Goal: Task Accomplishment & Management: Manage account settings

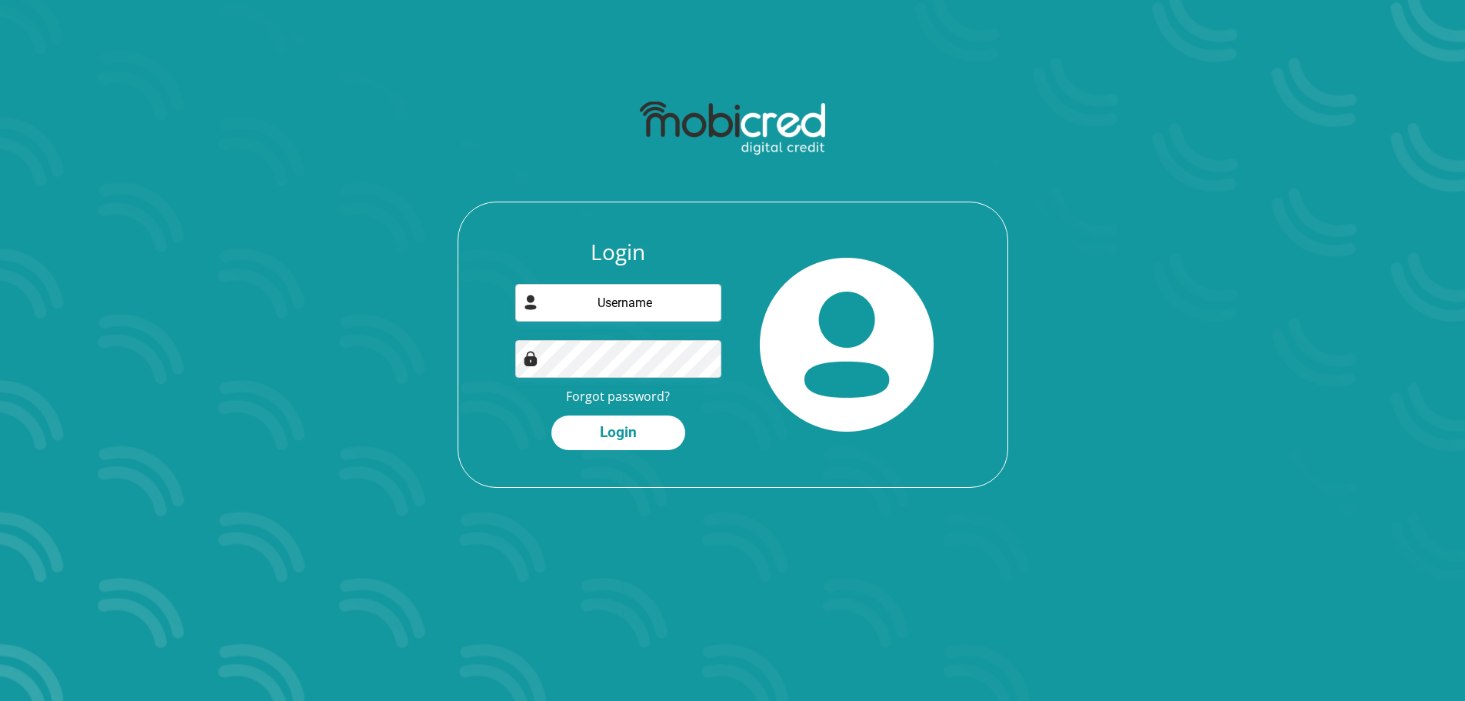
type input "[EMAIL_ADDRESS][DOMAIN_NAME]"
click at [645, 392] on link "Forgot password?" at bounding box center [618, 396] width 104 height 17
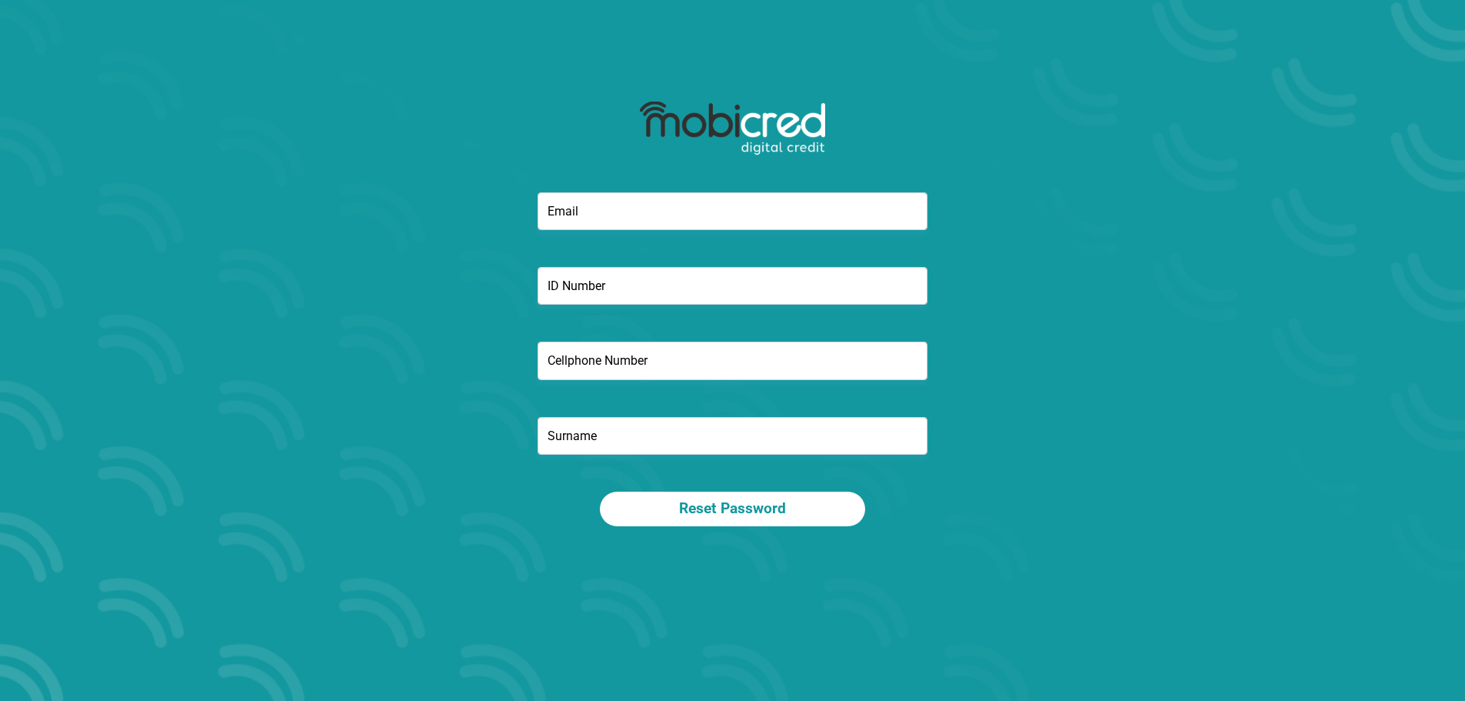
type input "leem.solo@gmail.com"
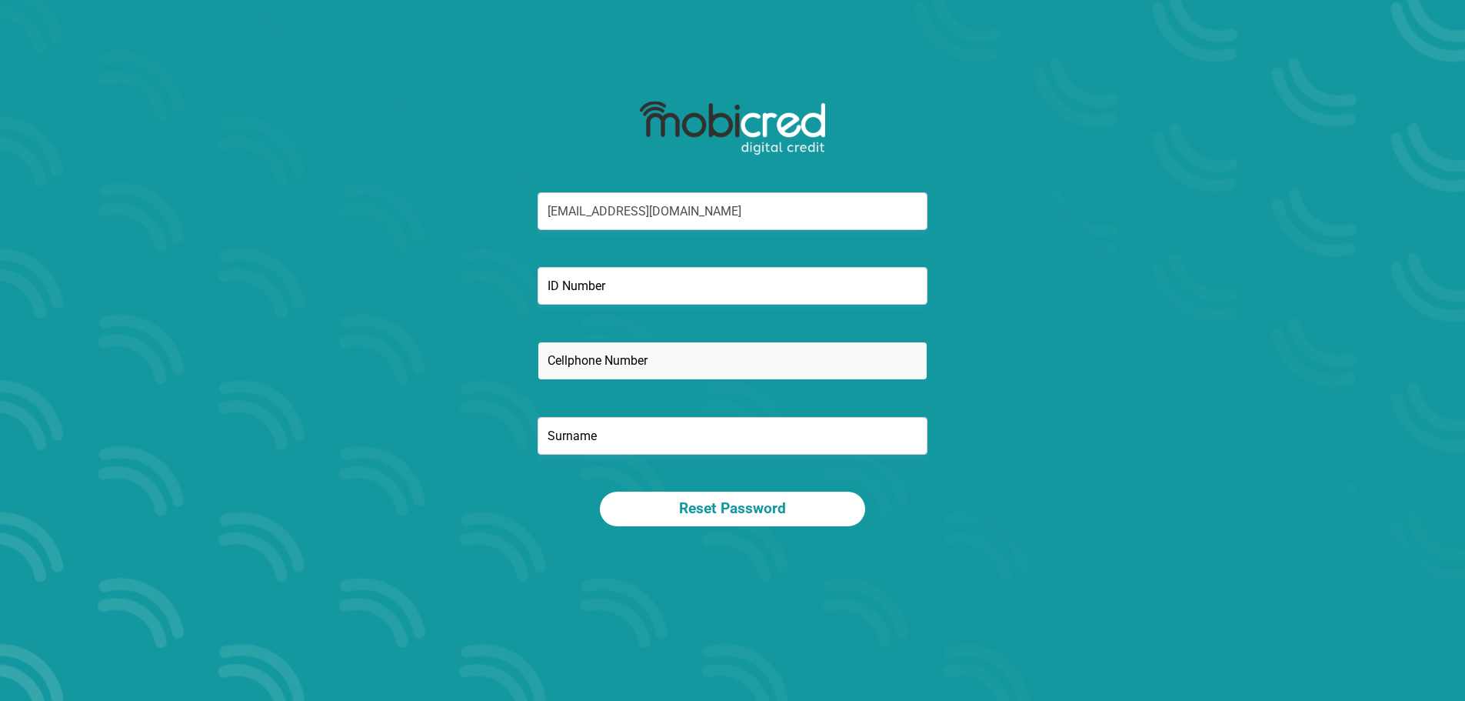
type input "0788748534"
type input "SOLOMON"
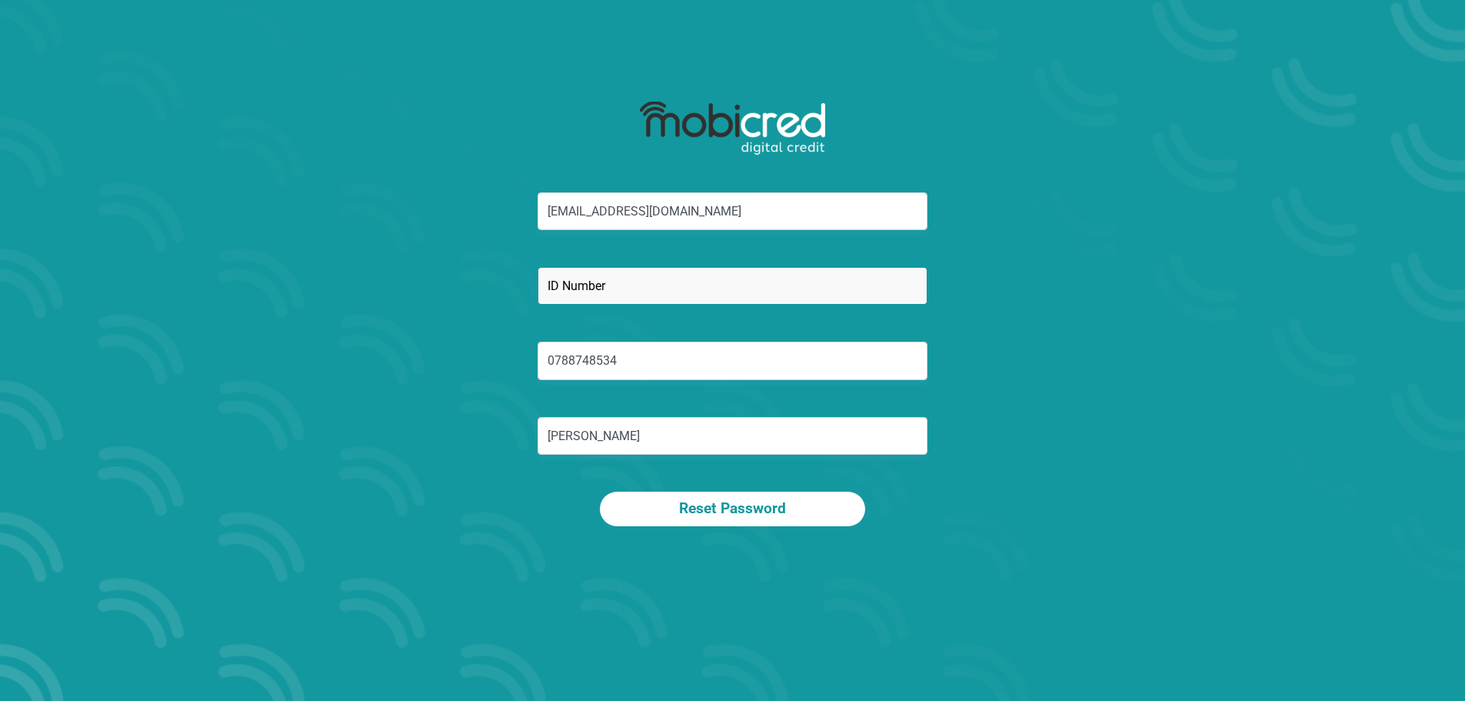
click at [645, 286] on input "text" at bounding box center [733, 286] width 390 height 38
type input "8009235118083"
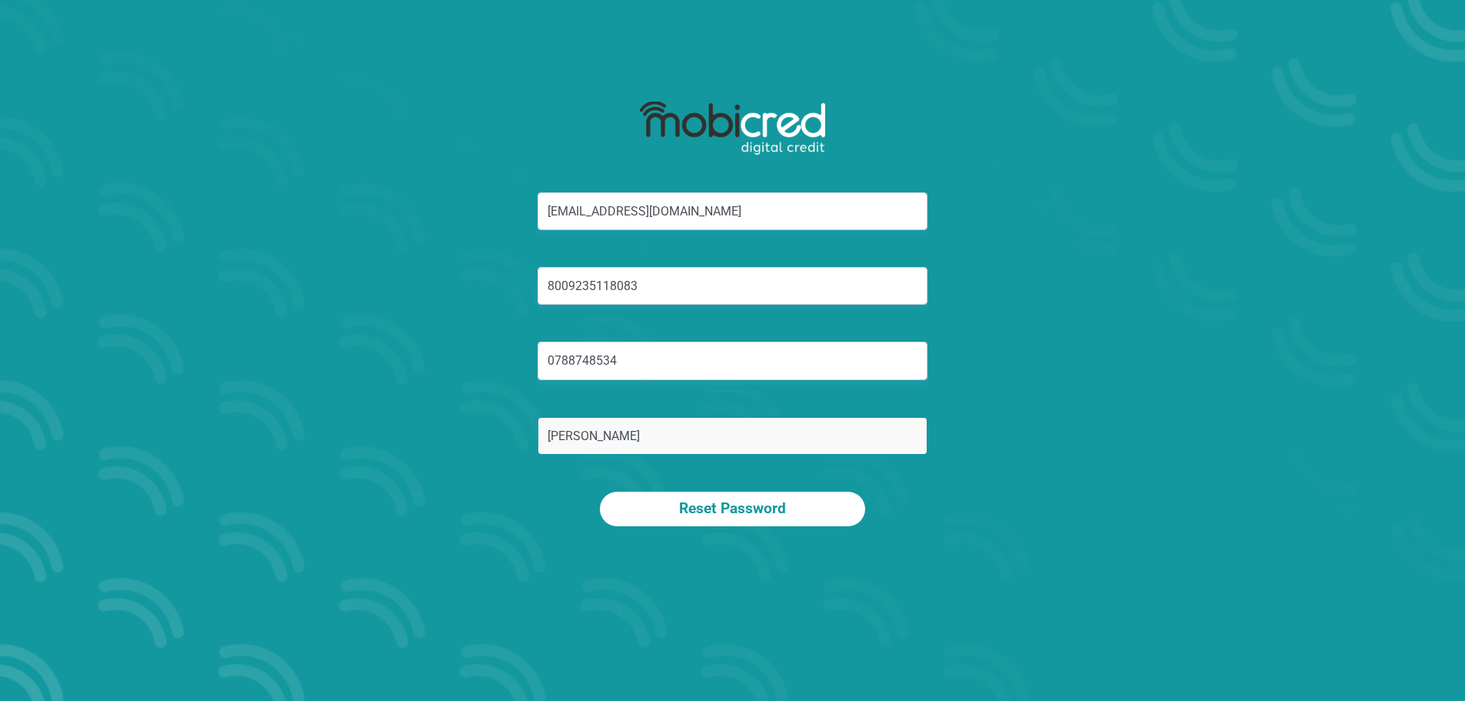
click at [720, 423] on input "SOLOMON" at bounding box center [733, 436] width 390 height 38
type input "Solomon"
drag, startPoint x: 1418, startPoint y: 262, endPoint x: 1239, endPoint y: 374, distance: 211.1
click at [1418, 262] on section "leem.solo@gmail.com 8009235118083 0788748534 Solomon Reset Password" at bounding box center [732, 350] width 1465 height 701
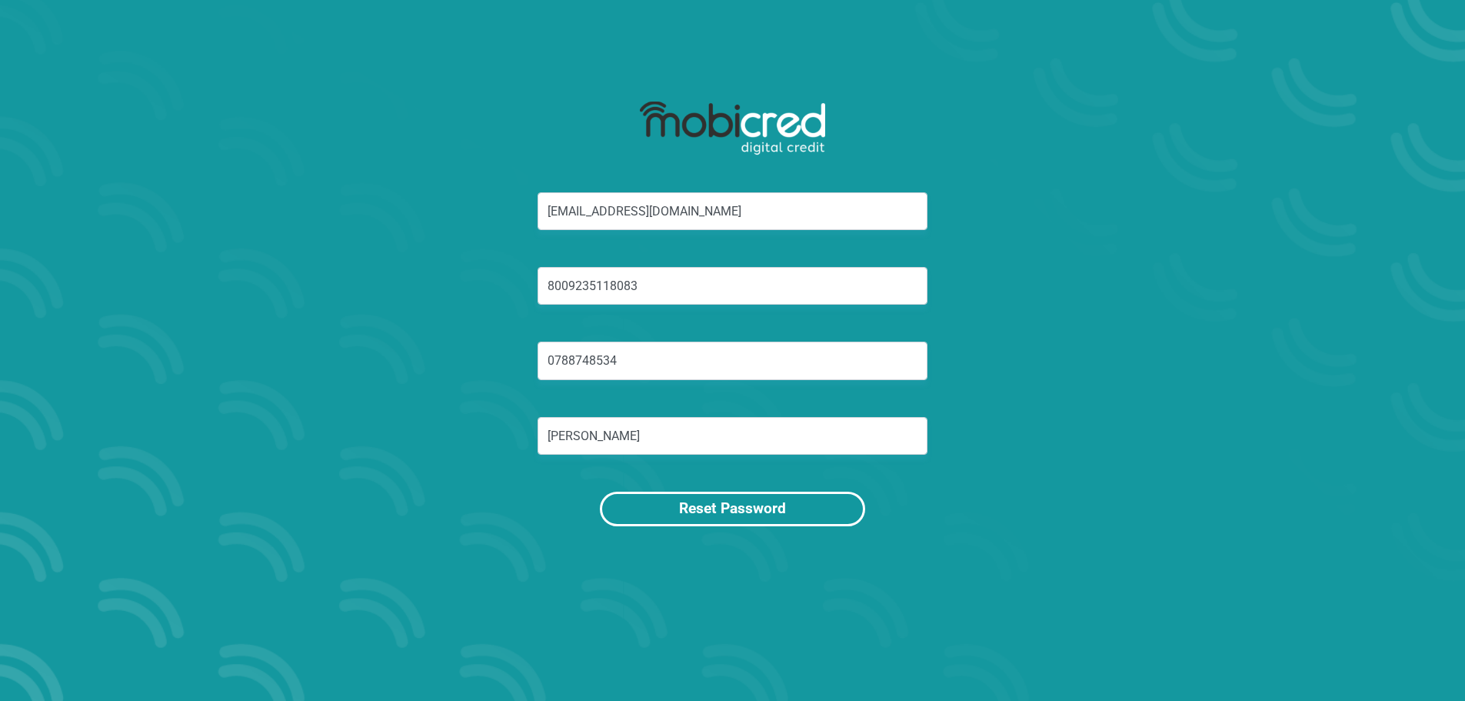
click at [738, 508] on button "Reset Password" at bounding box center [732, 509] width 265 height 35
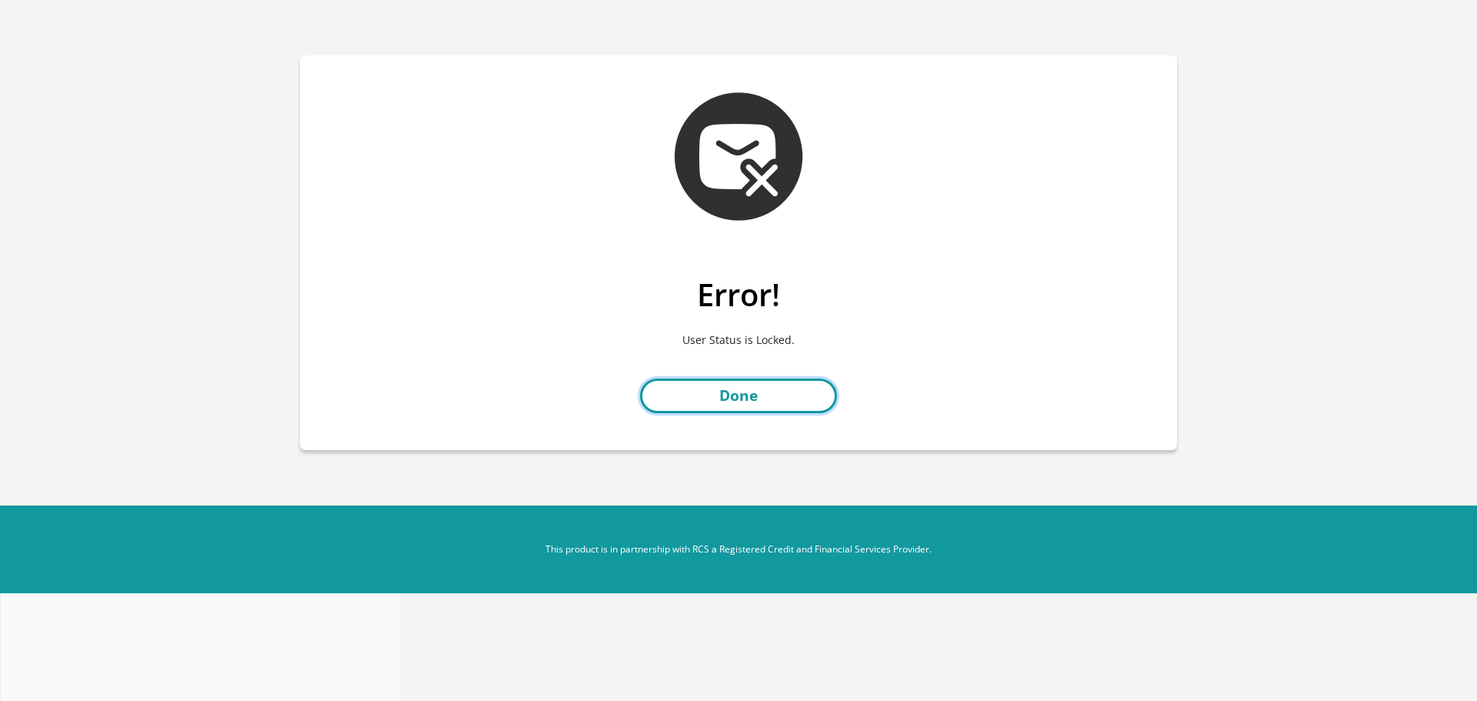
drag, startPoint x: 0, startPoint y: 0, endPoint x: 766, endPoint y: 391, distance: 860.1
click at [766, 391] on link "Done" at bounding box center [738, 395] width 197 height 35
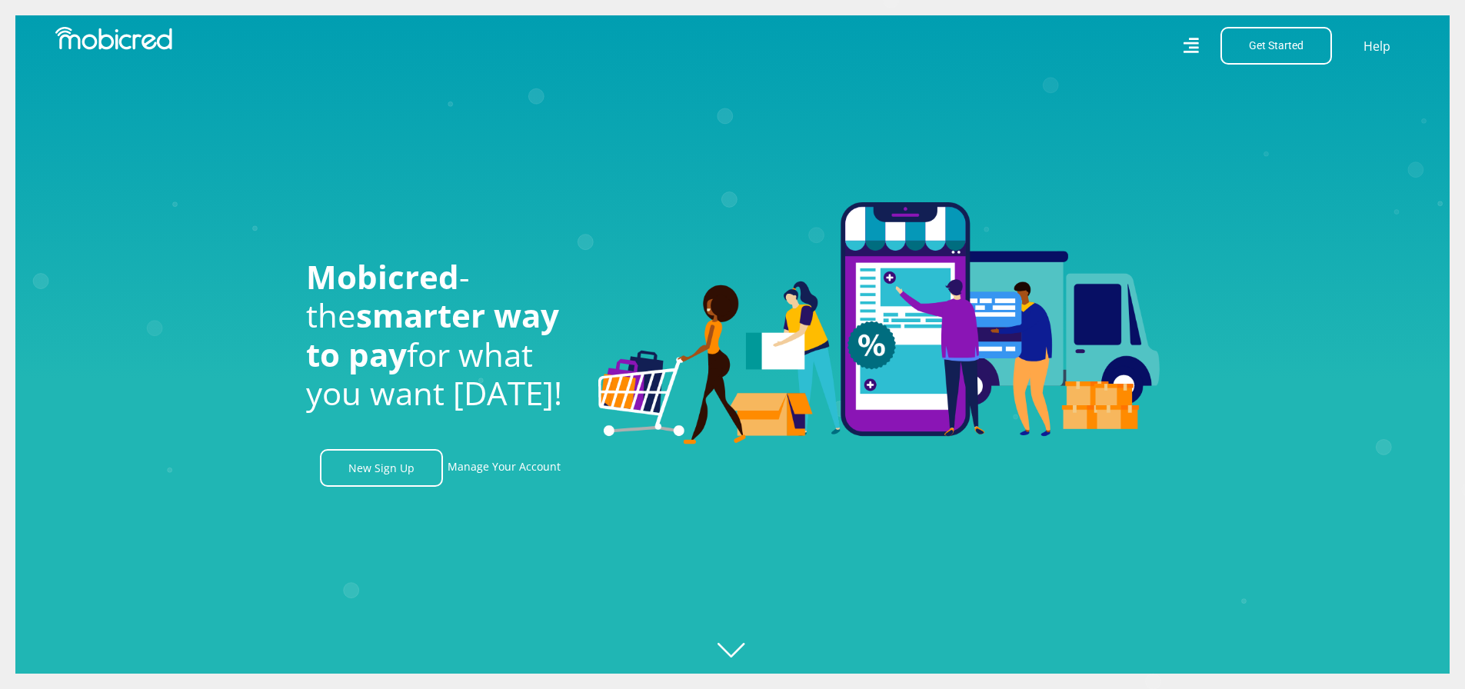
scroll to position [0, 877]
